Goal: Information Seeking & Learning: Learn about a topic

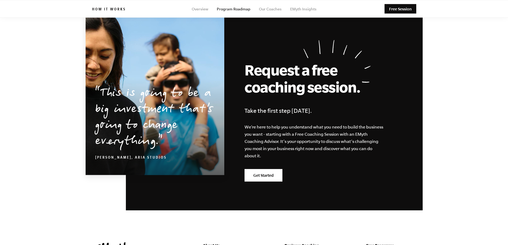
scroll to position [1371, 0]
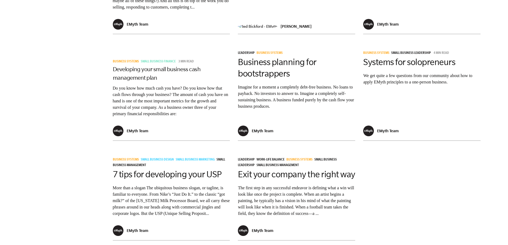
scroll to position [640, 0]
